Goal: Transaction & Acquisition: Purchase product/service

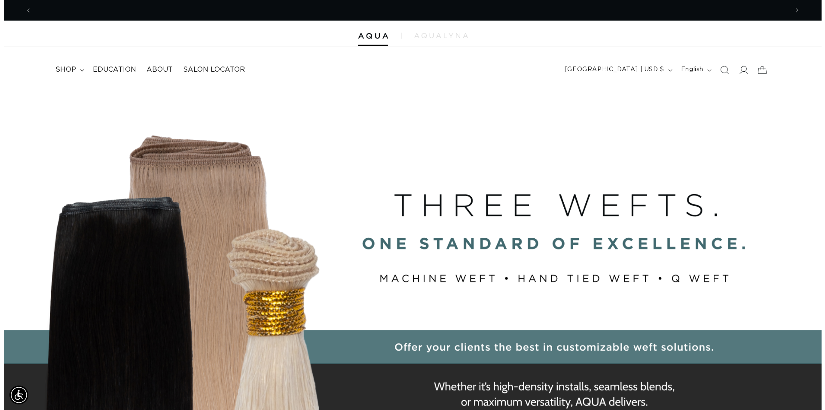
scroll to position [0, 1512]
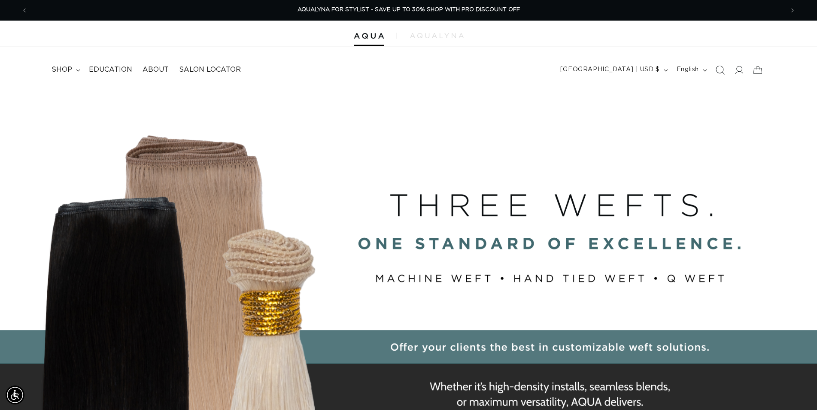
click at [719, 71] on icon "Search" at bounding box center [719, 69] width 9 height 9
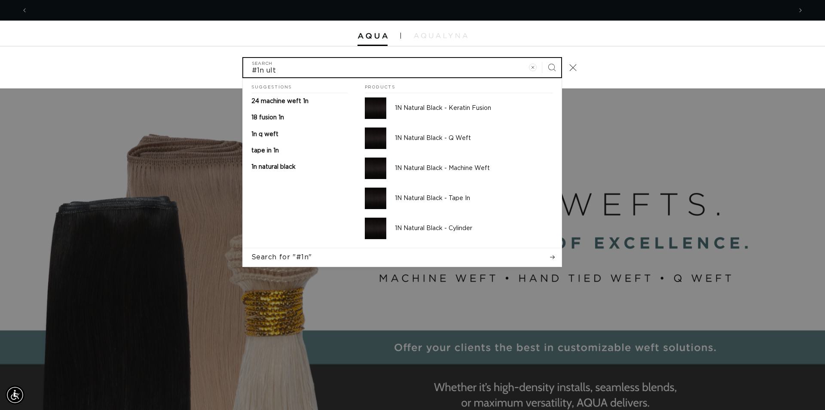
scroll to position [0, 1527]
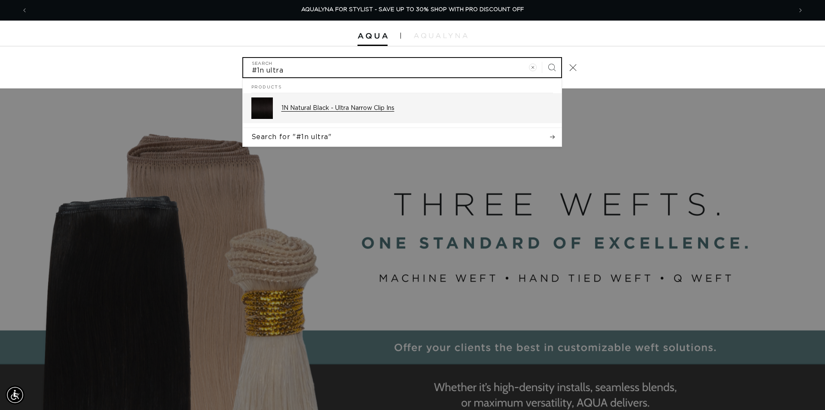
type input "#1n ultra"
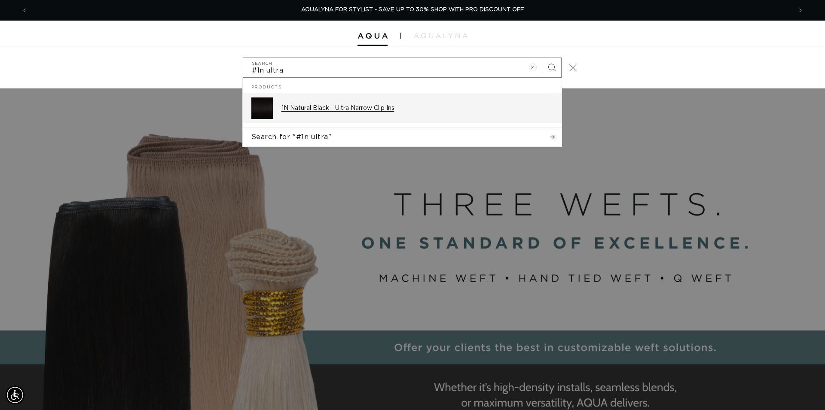
click at [370, 105] on p "1N Natural Black - Ultra Narrow Clip Ins" at bounding box center [416, 108] width 271 height 8
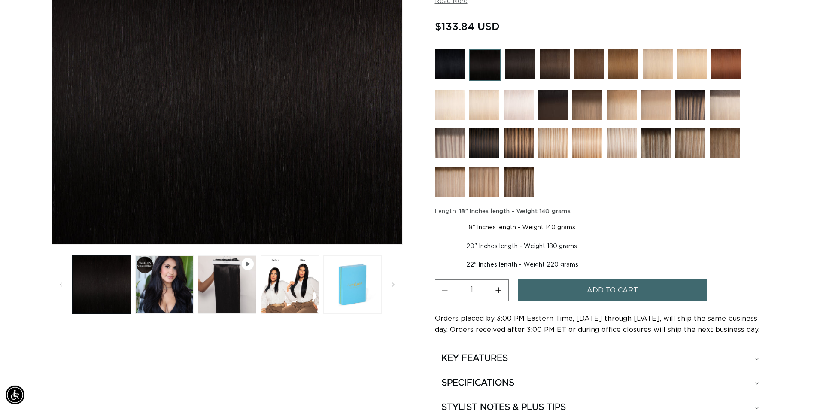
scroll to position [263, 0]
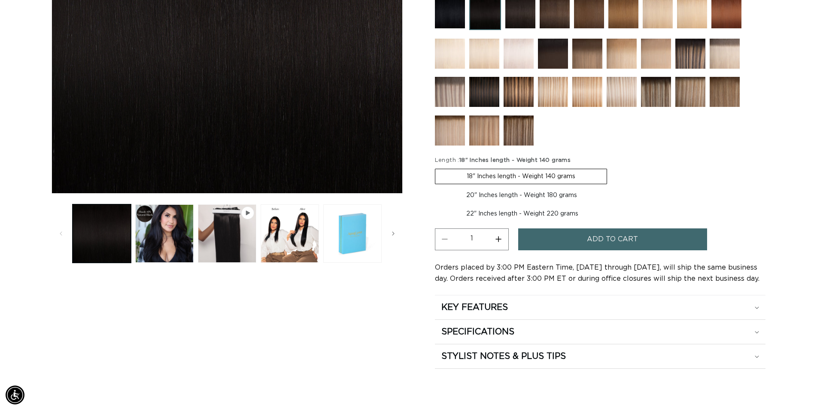
click at [623, 240] on span "Add to cart" at bounding box center [612, 239] width 51 height 22
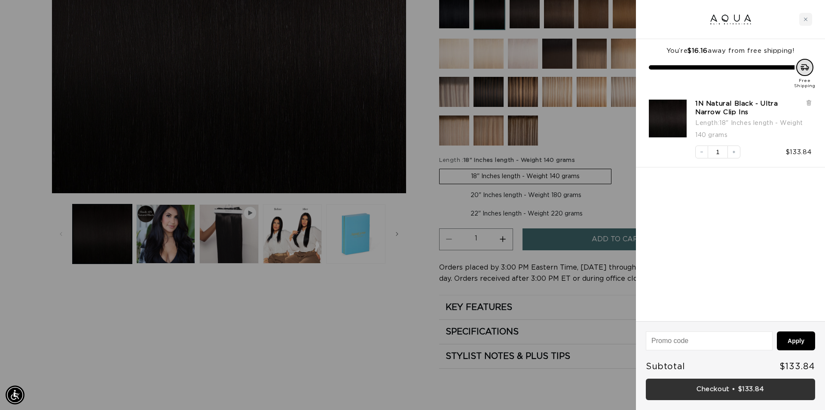
scroll to position [0, 1527]
click at [721, 389] on link "Checkout • $133.84" at bounding box center [729, 390] width 169 height 22
